Goal: Information Seeking & Learning: Compare options

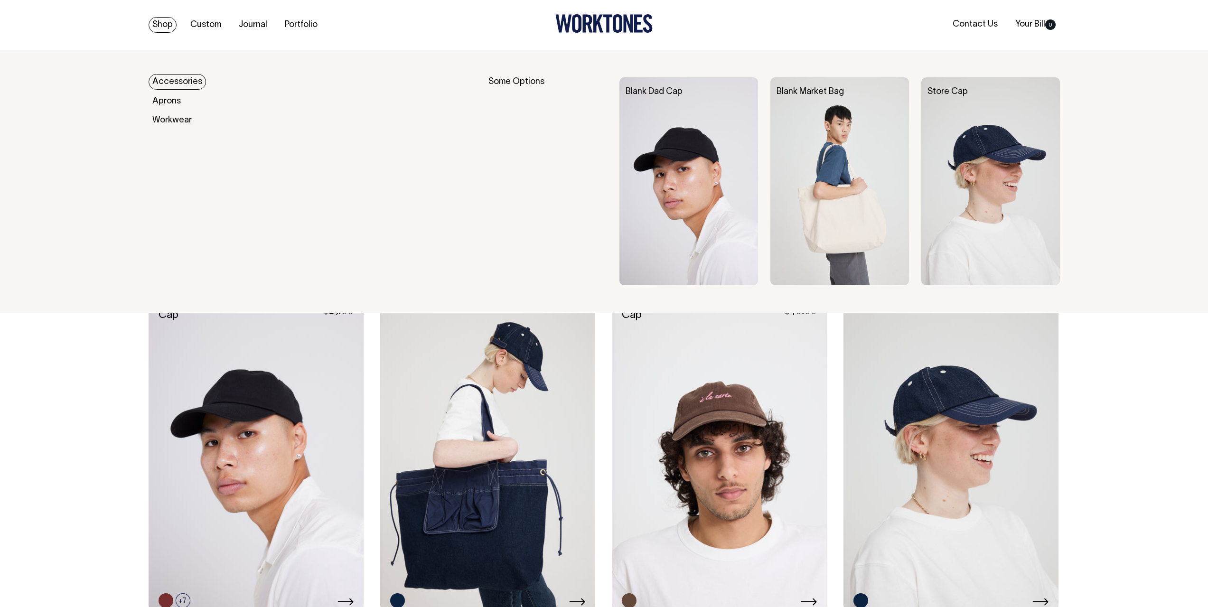
click at [185, 81] on link "Accessories" at bounding box center [177, 82] width 57 height 16
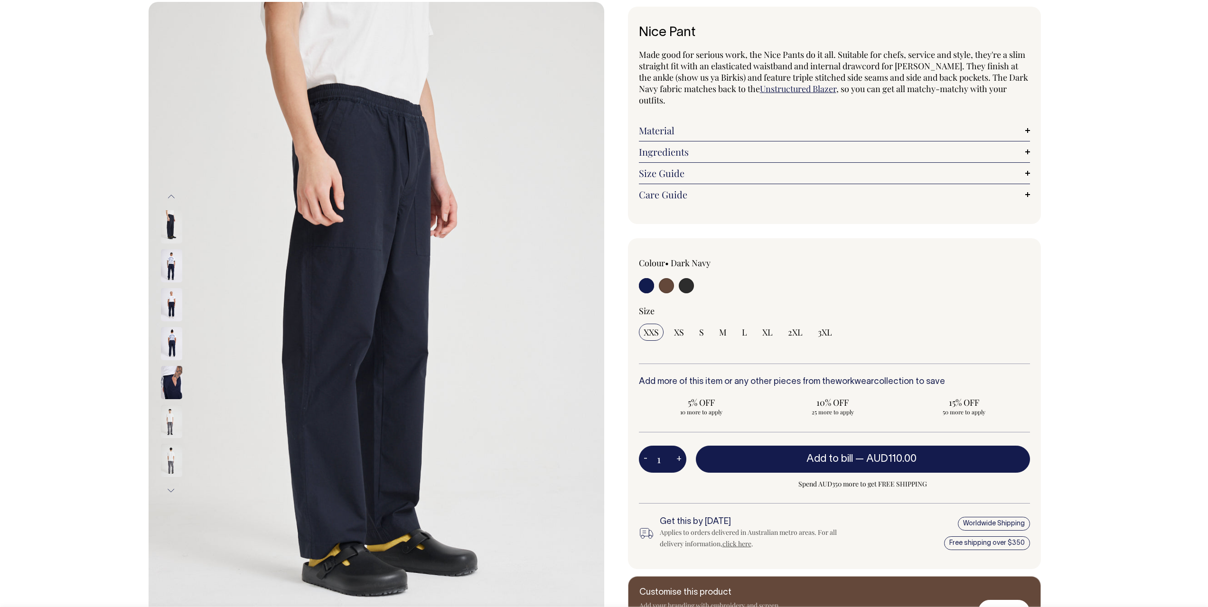
scroll to position [47, 0]
click at [686, 285] on input "radio" at bounding box center [686, 286] width 15 height 15
radio input "true"
select select "Charcoal"
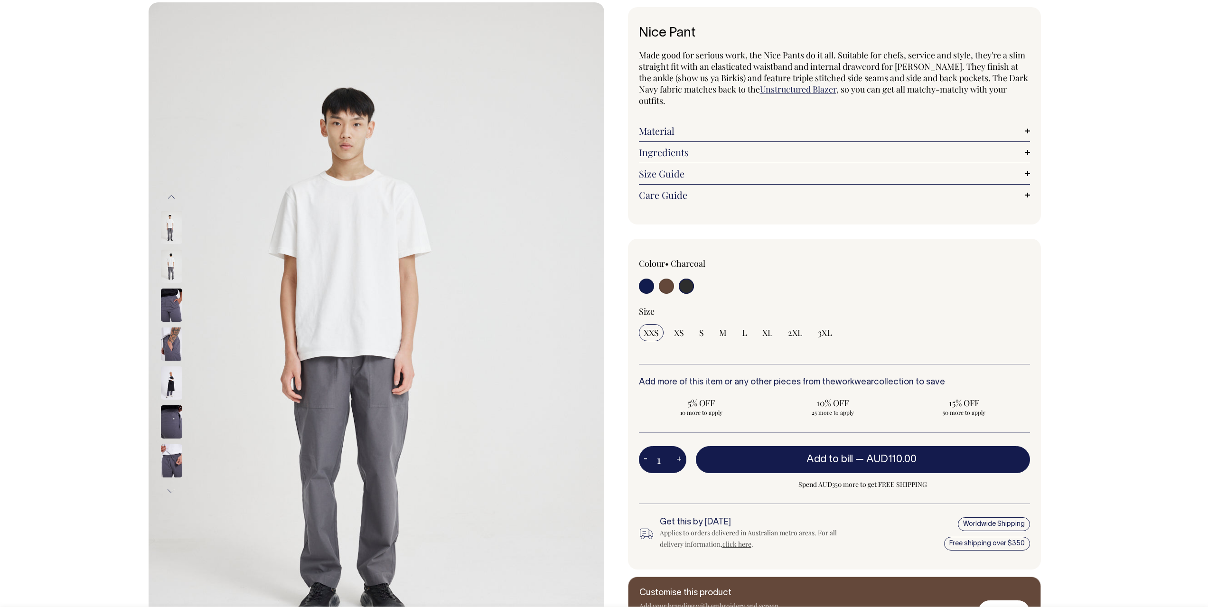
click at [685, 293] on input "radio" at bounding box center [686, 286] width 15 height 15
click at [687, 286] on input "radio" at bounding box center [686, 286] width 15 height 15
click at [646, 290] on input "radio" at bounding box center [646, 286] width 15 height 15
radio input "true"
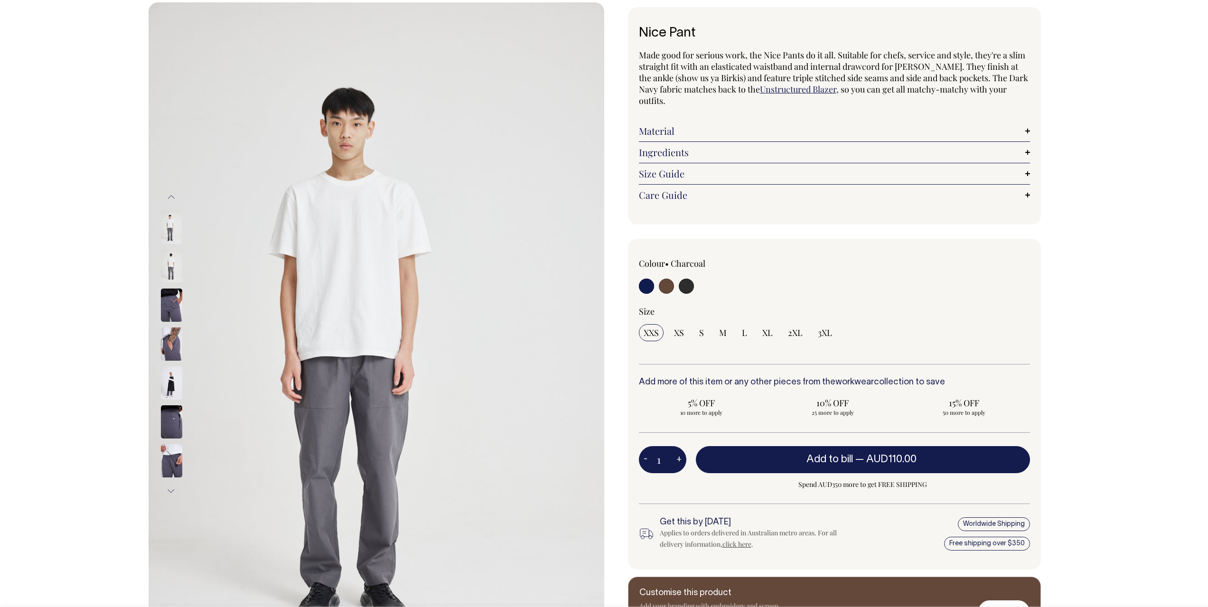
select select "Dark Navy"
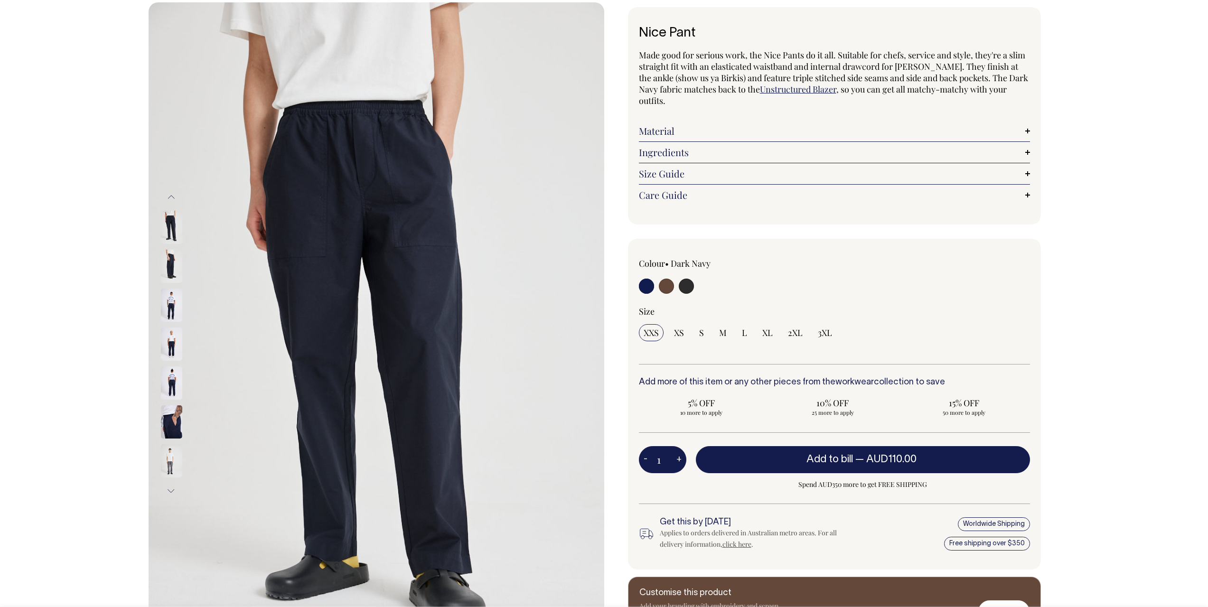
click at [665, 288] on input "radio" at bounding box center [666, 286] width 15 height 15
radio input "true"
radio input "false"
radio input "true"
select select "Chocolate"
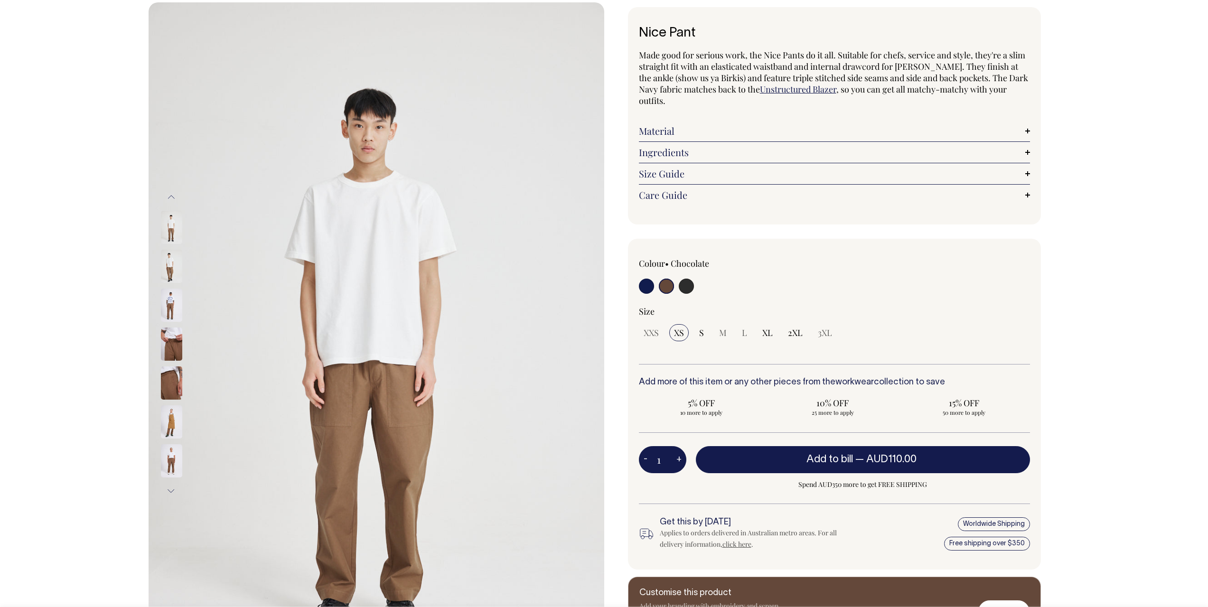
click at [686, 288] on input "radio" at bounding box center [686, 286] width 15 height 15
radio input "true"
select select "Charcoal"
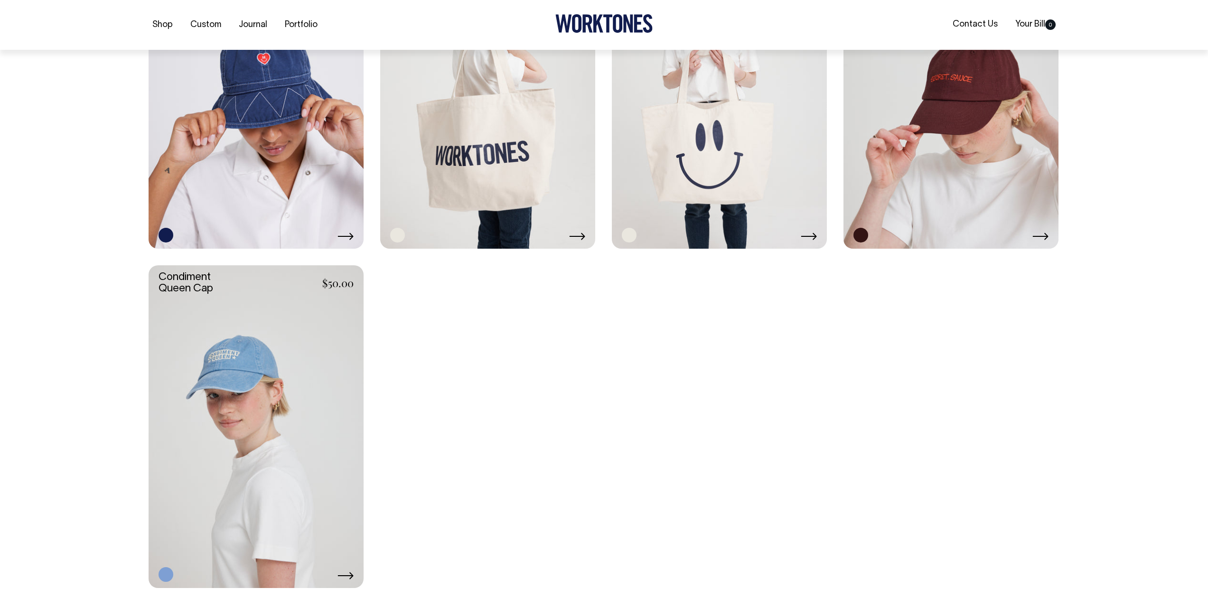
scroll to position [1044, 0]
